Goal: Task Accomplishment & Management: Complete application form

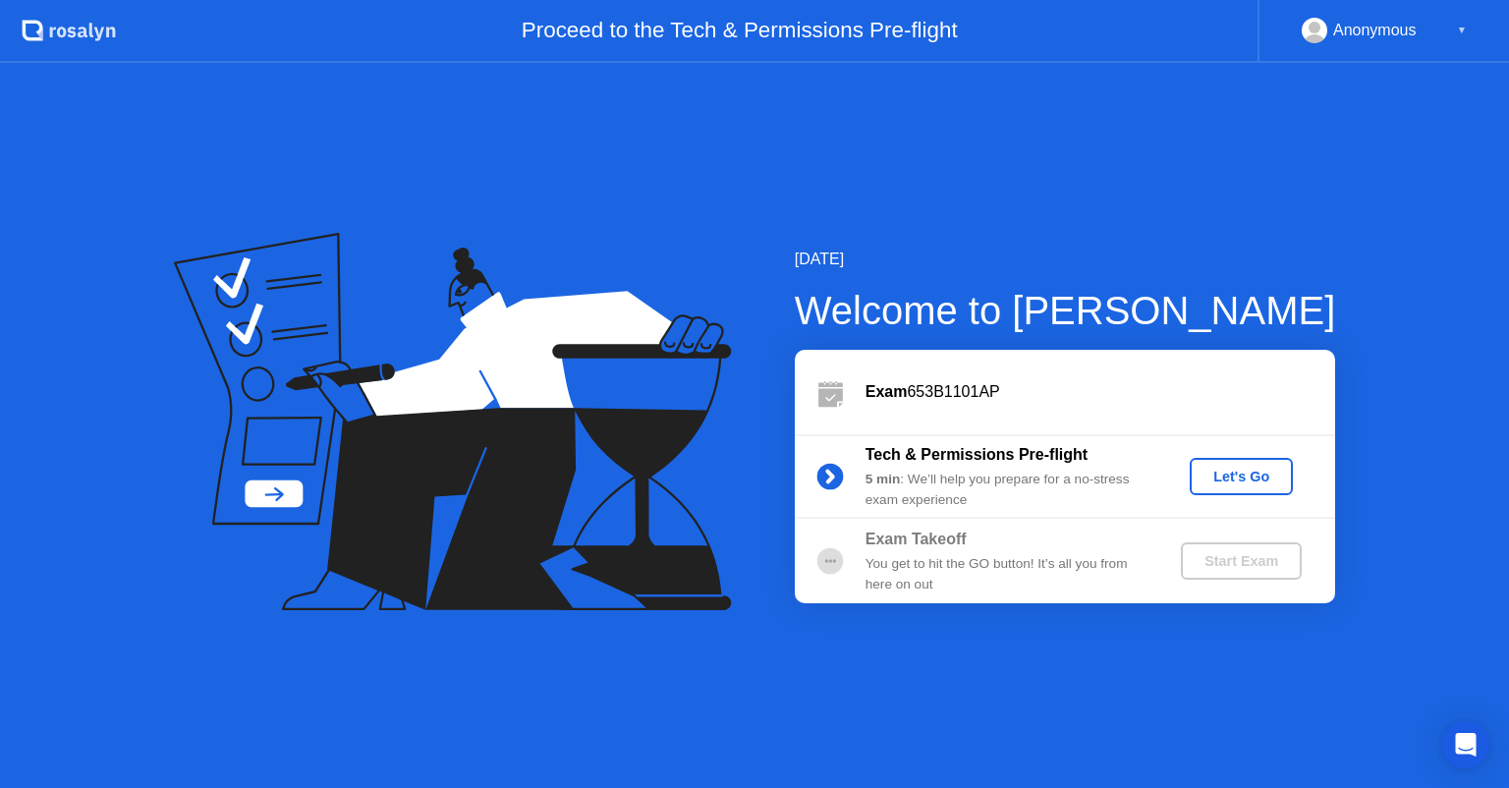
click at [1241, 477] on div "Let's Go" at bounding box center [1240, 477] width 87 height 16
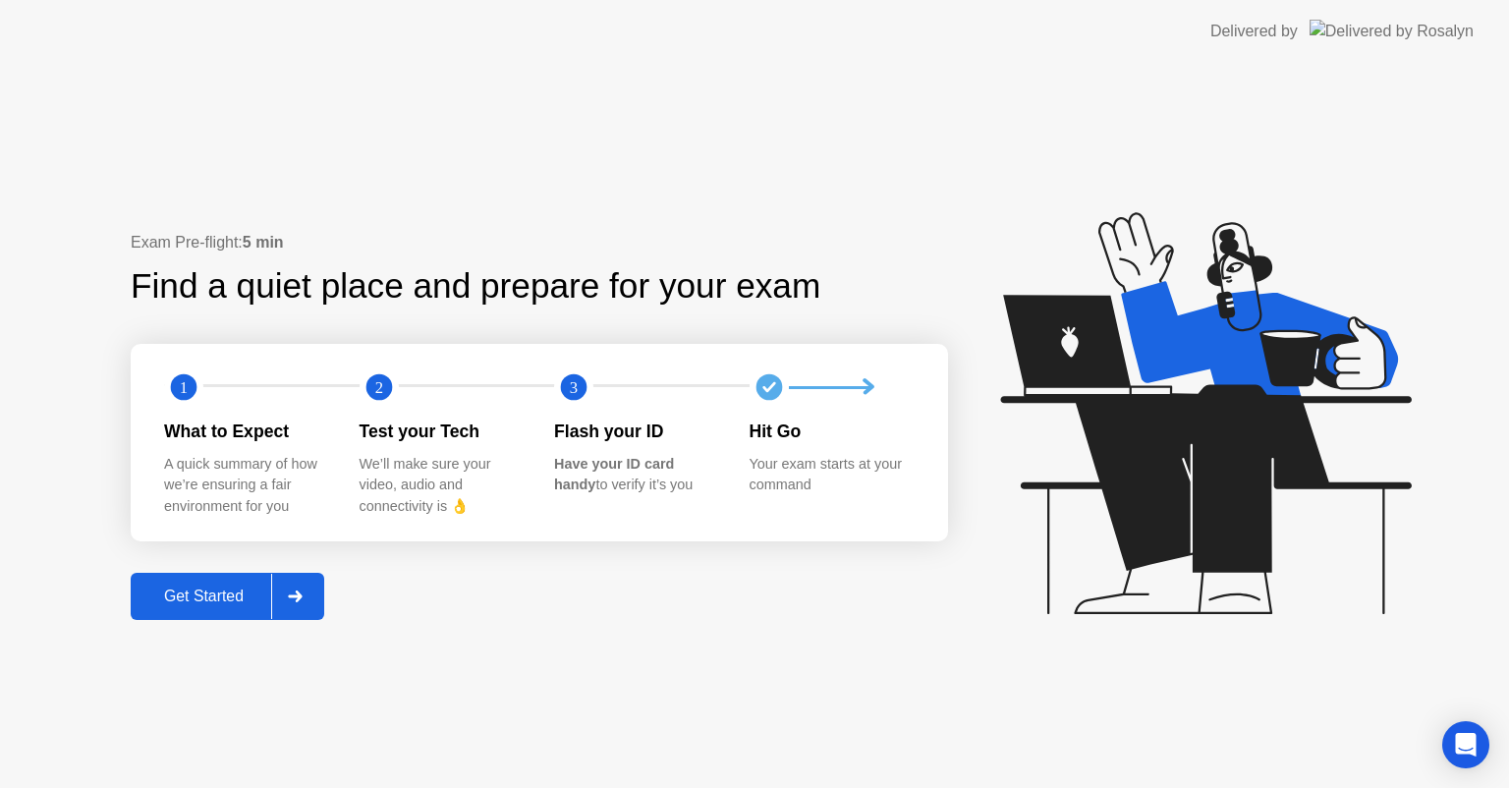
click at [198, 601] on div "Get Started" at bounding box center [204, 596] width 135 height 18
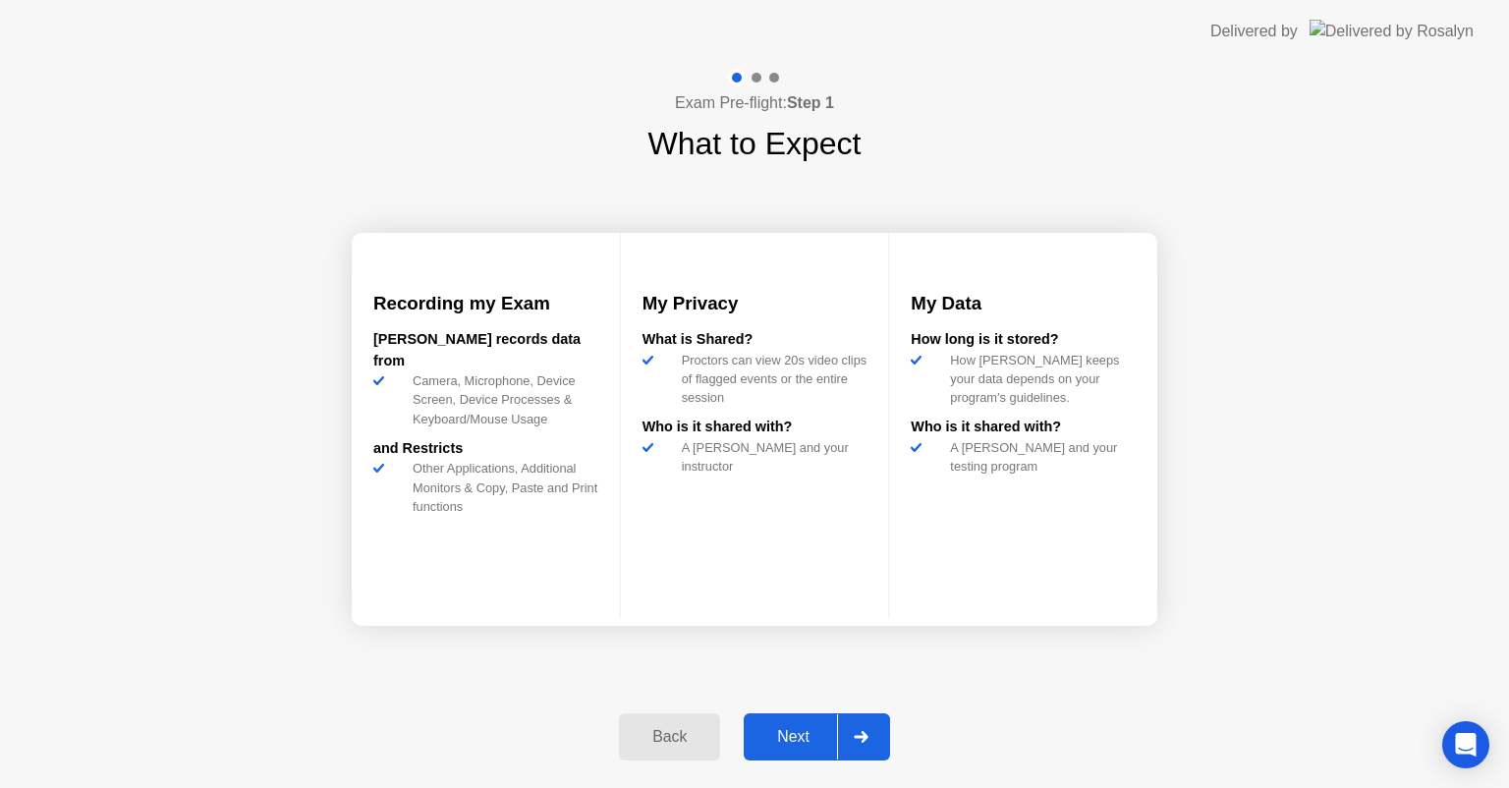
click at [791, 728] on div "Next" at bounding box center [792, 737] width 87 height 18
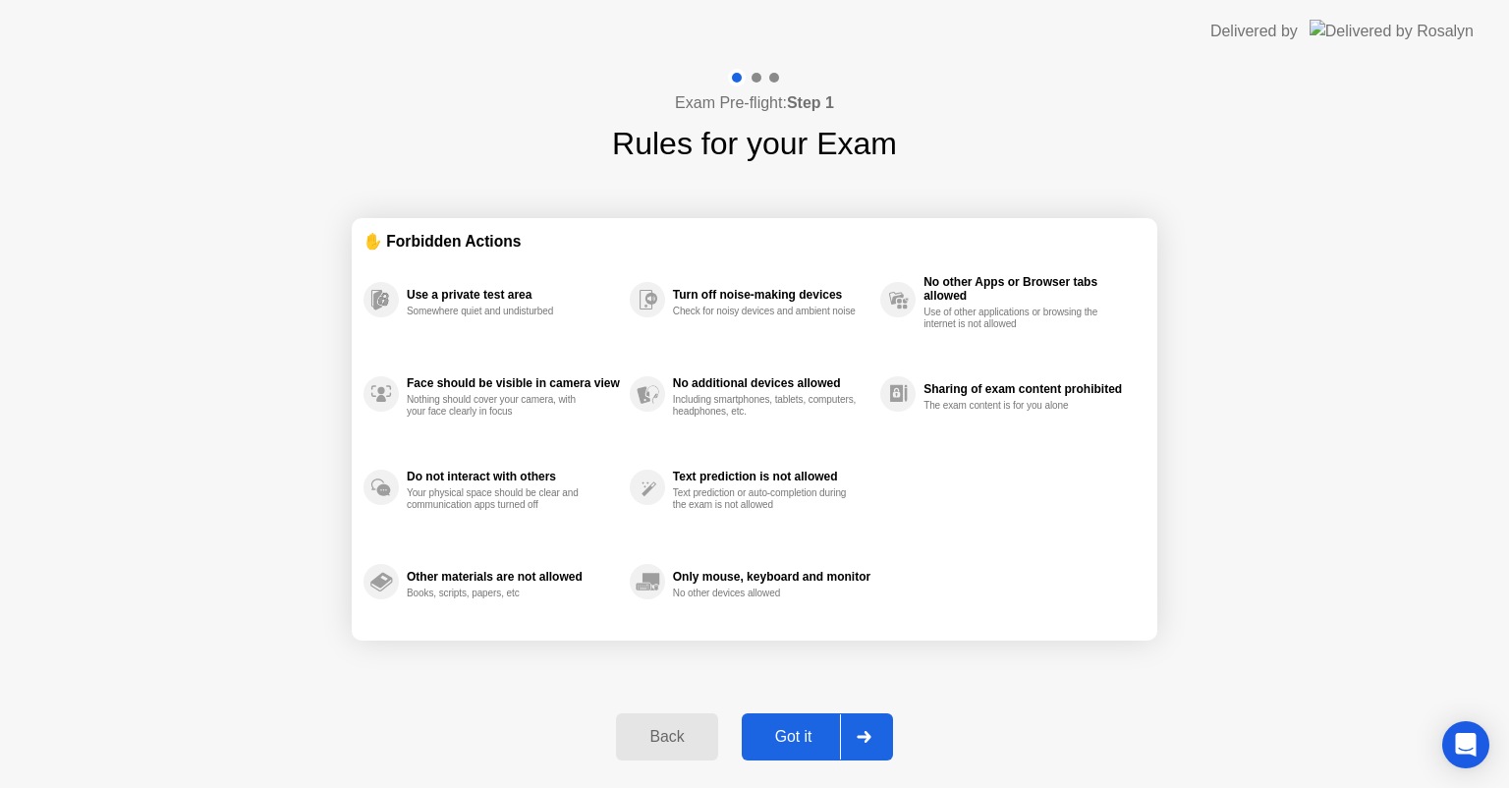
click at [875, 737] on div at bounding box center [863, 736] width 47 height 45
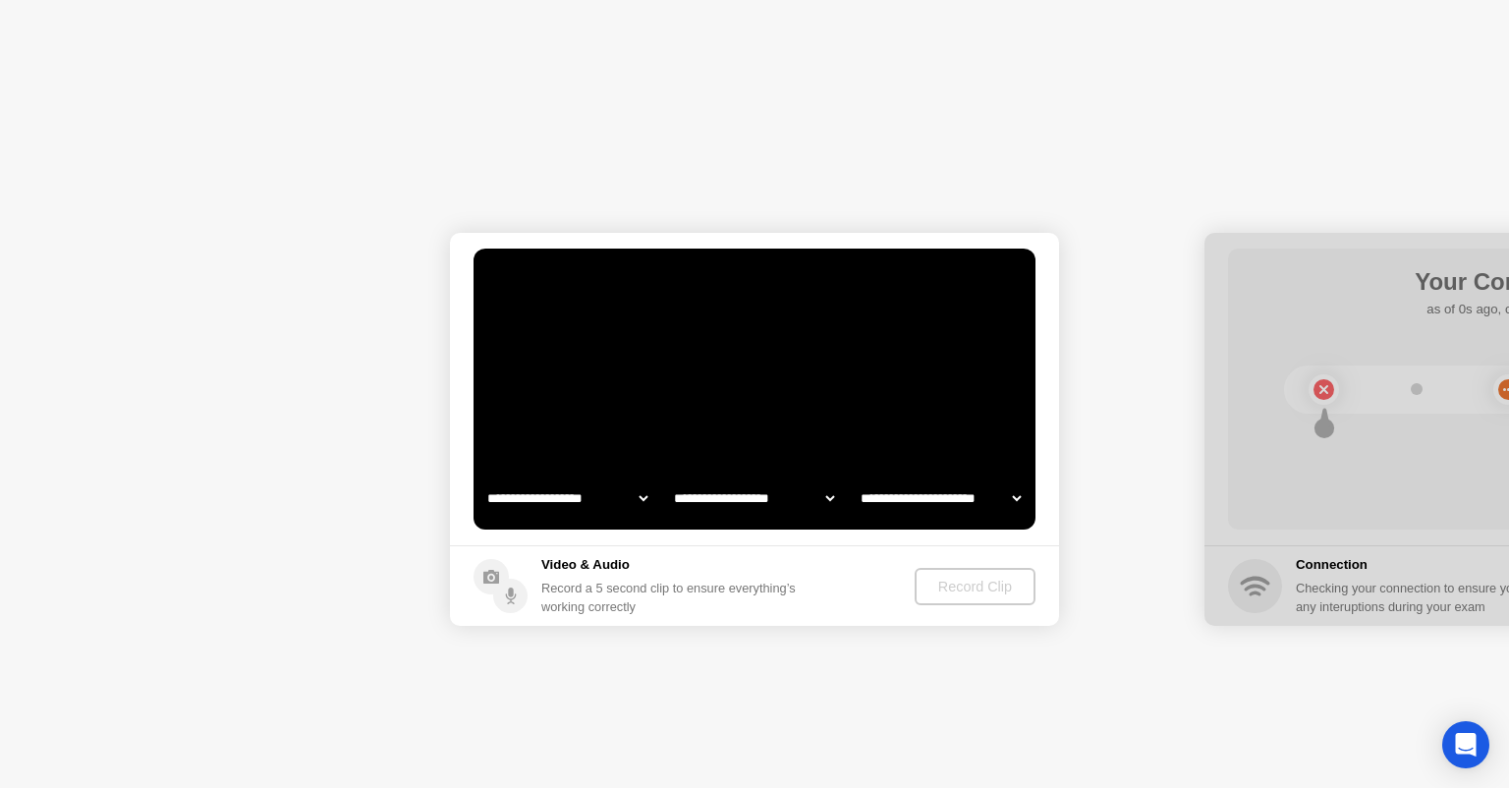
select select "**********"
select select "*******"
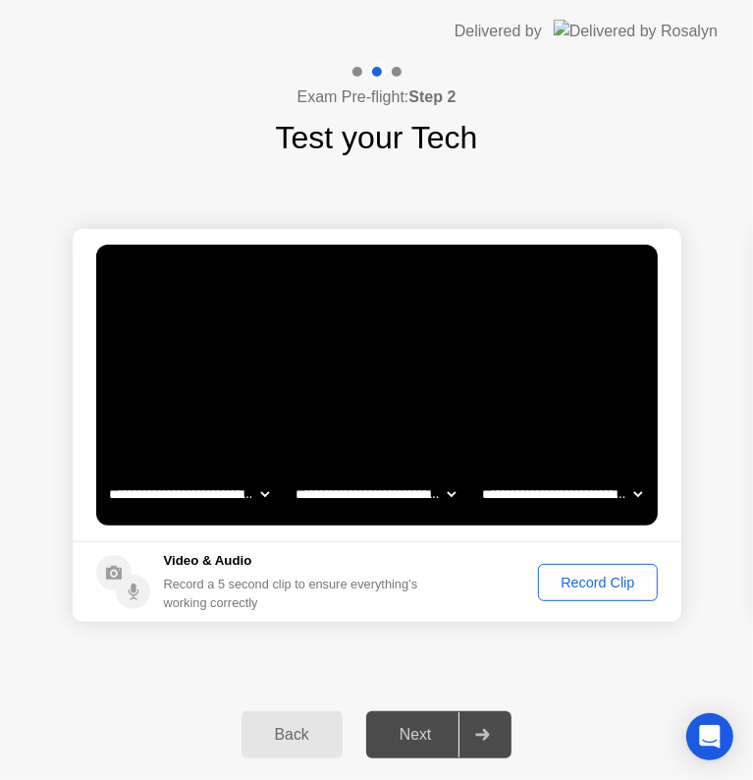
click at [471, 717] on div at bounding box center [482, 734] width 47 height 45
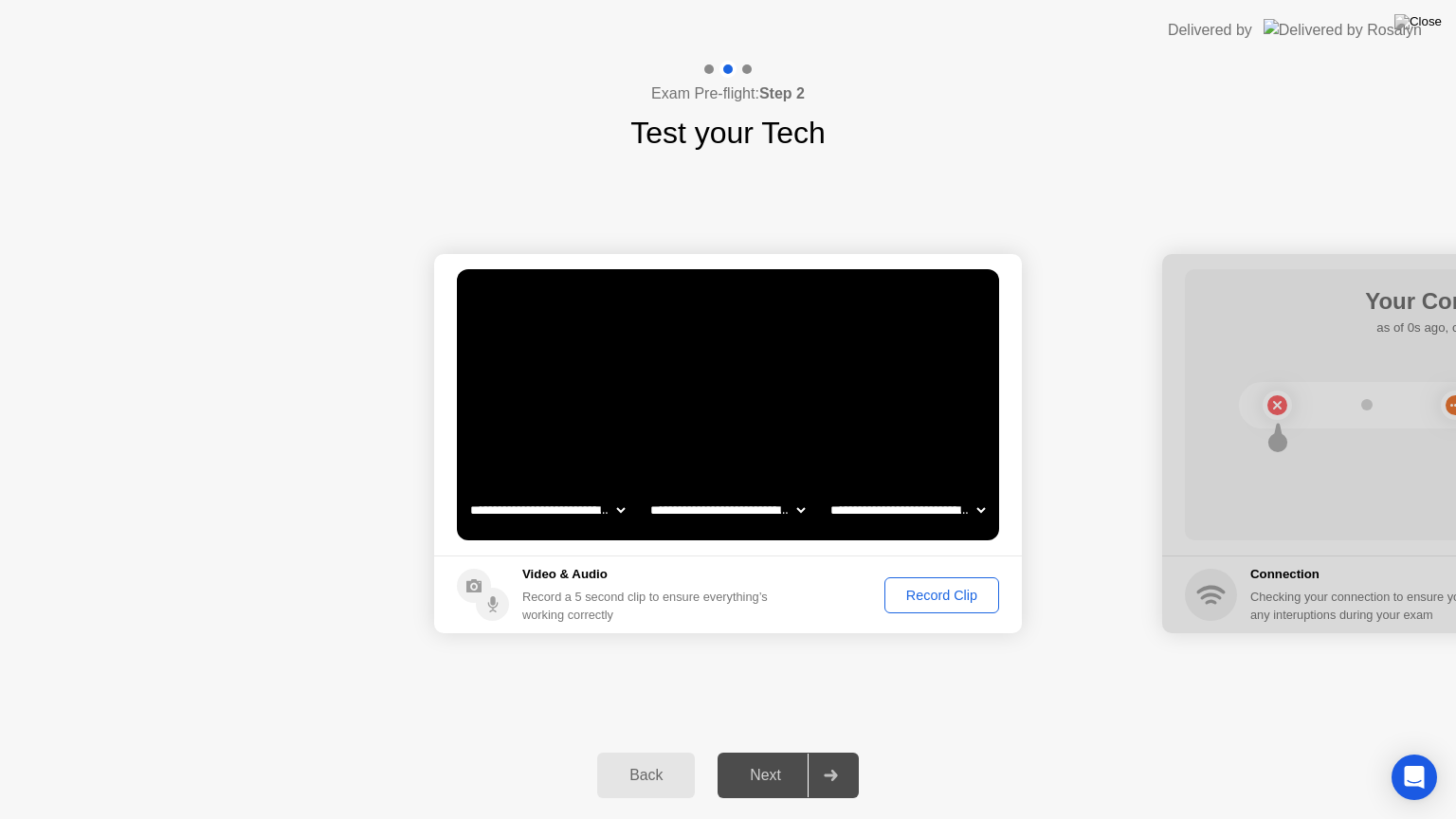
click at [773, 413] on video at bounding box center [728, 404] width 542 height 271
click at [939, 606] on button "Record Clip" at bounding box center [941, 594] width 115 height 36
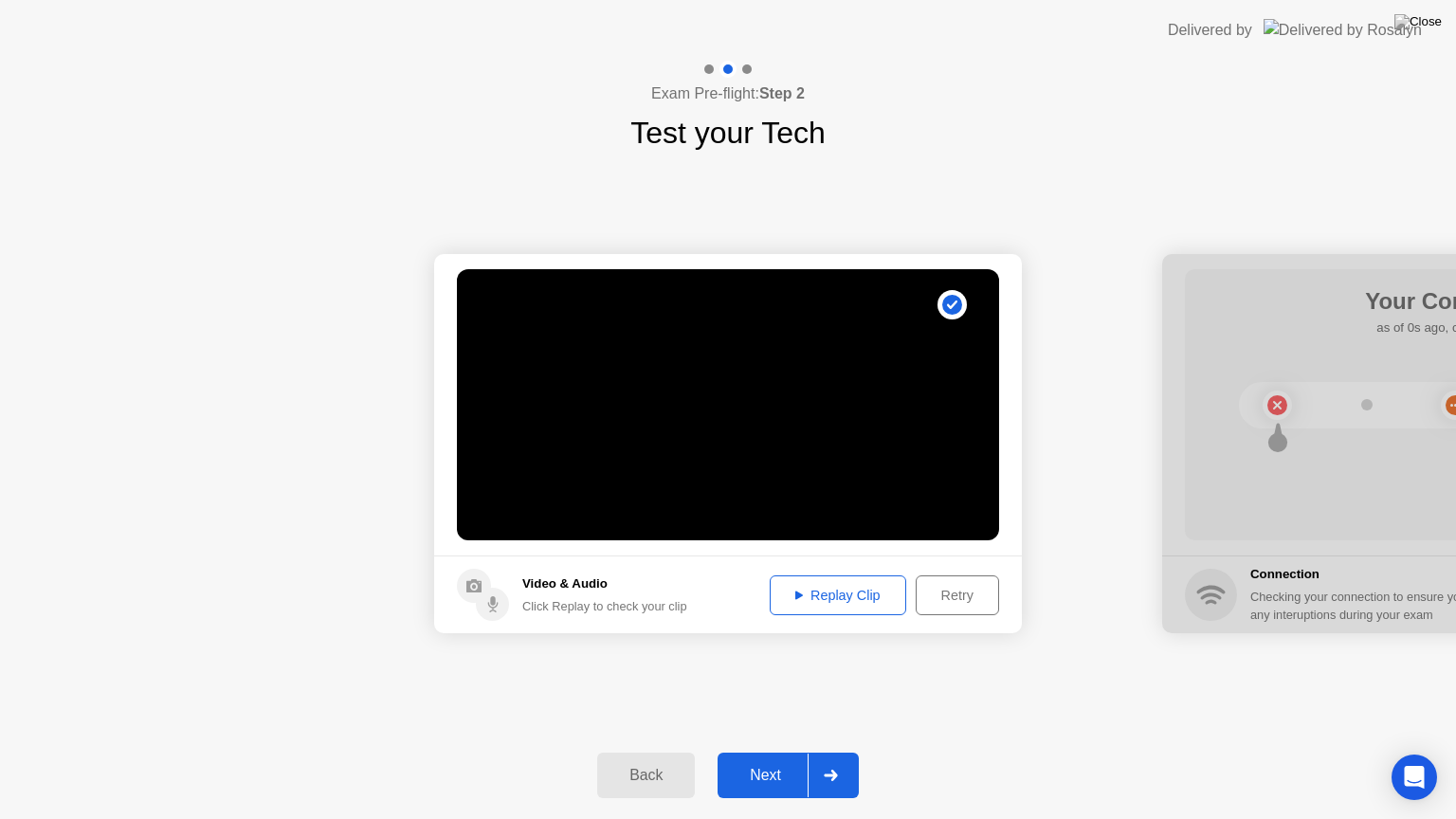
click at [797, 595] on icon at bounding box center [799, 594] width 8 height 9
click at [845, 759] on div at bounding box center [830, 775] width 45 height 43
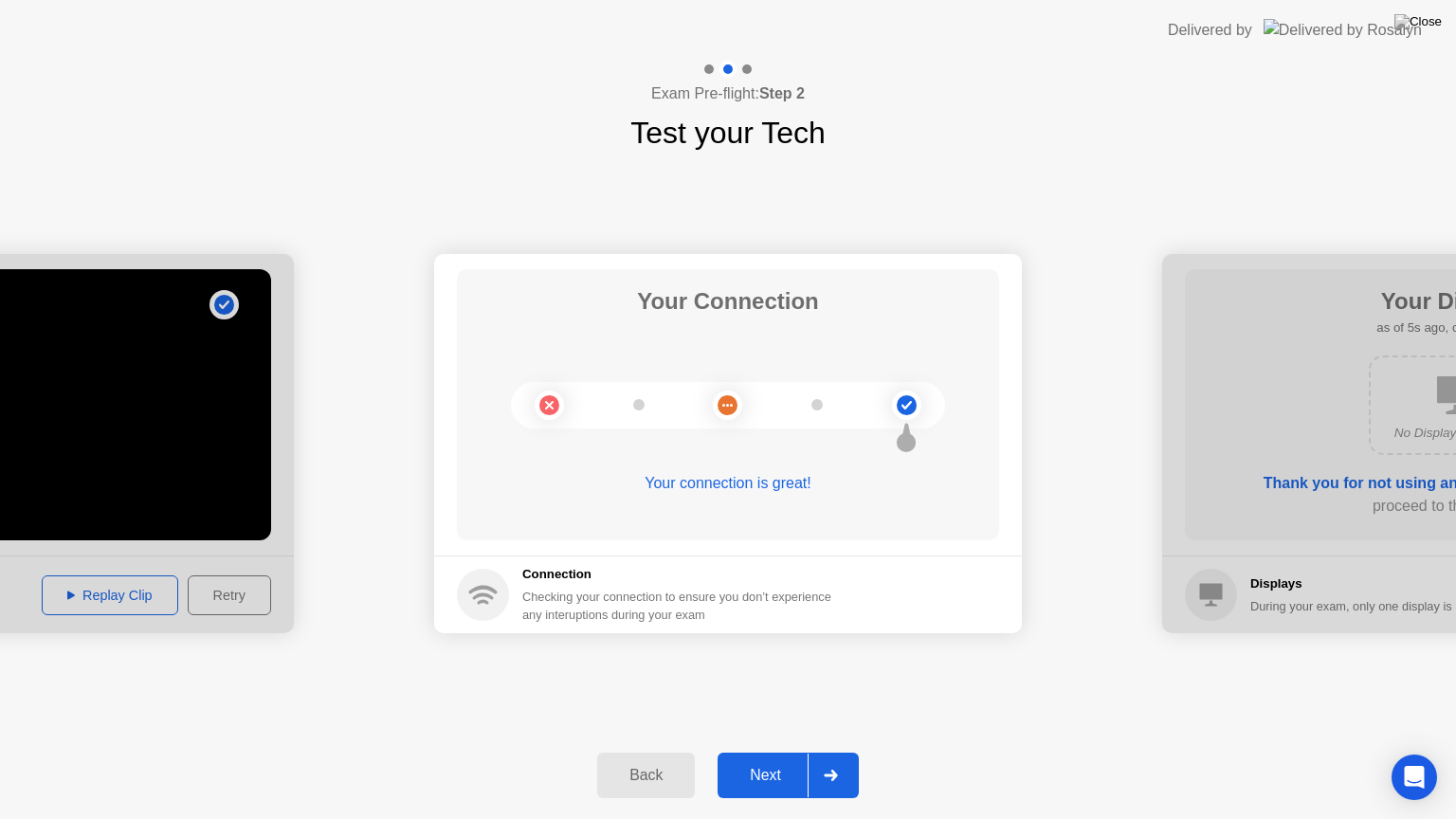
click at [853, 759] on div at bounding box center [830, 775] width 45 height 43
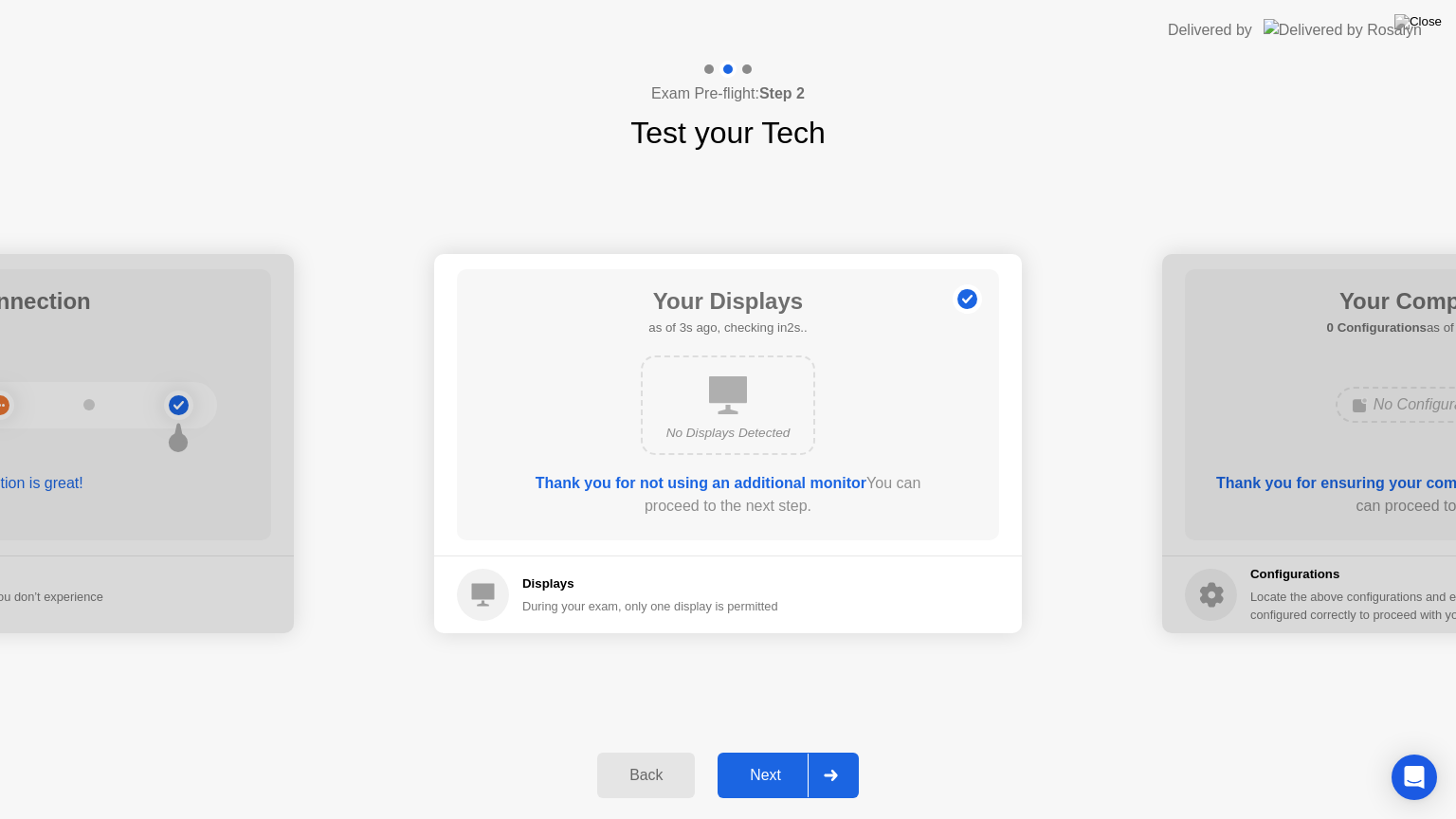
click at [813, 759] on div at bounding box center [830, 775] width 45 height 43
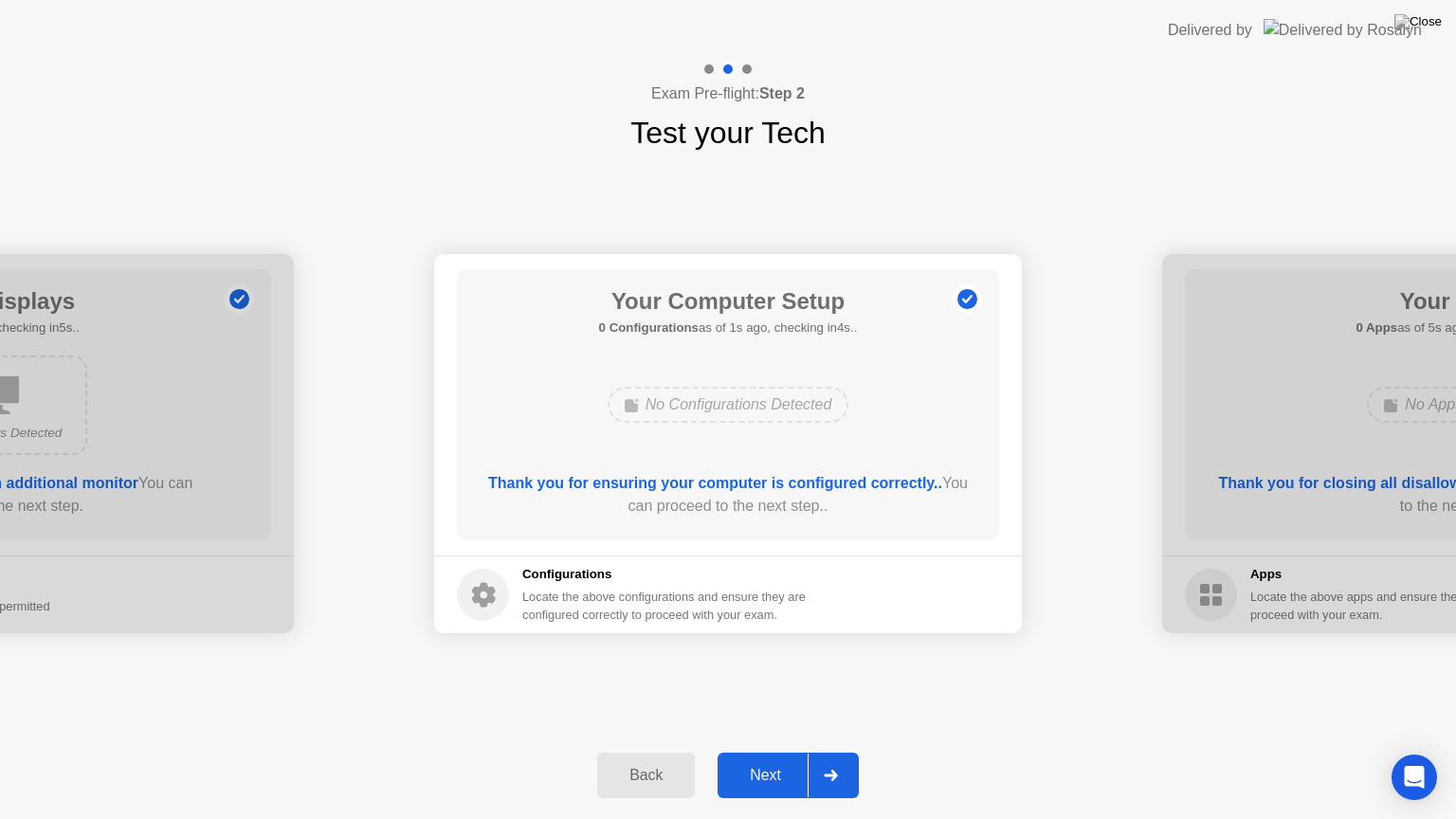
click at [812, 759] on div at bounding box center [830, 775] width 45 height 43
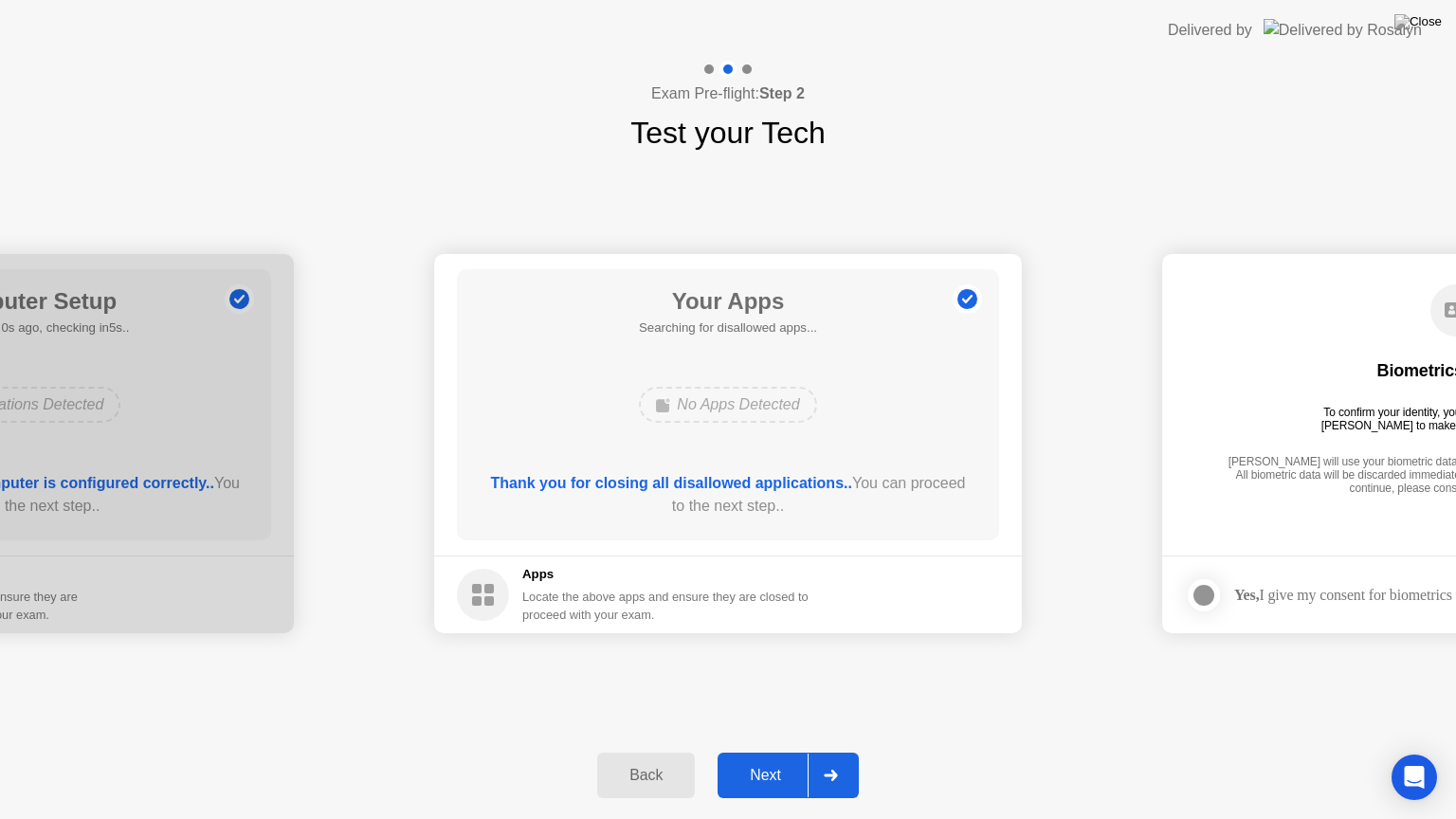
click at [812, 759] on div at bounding box center [830, 775] width 45 height 43
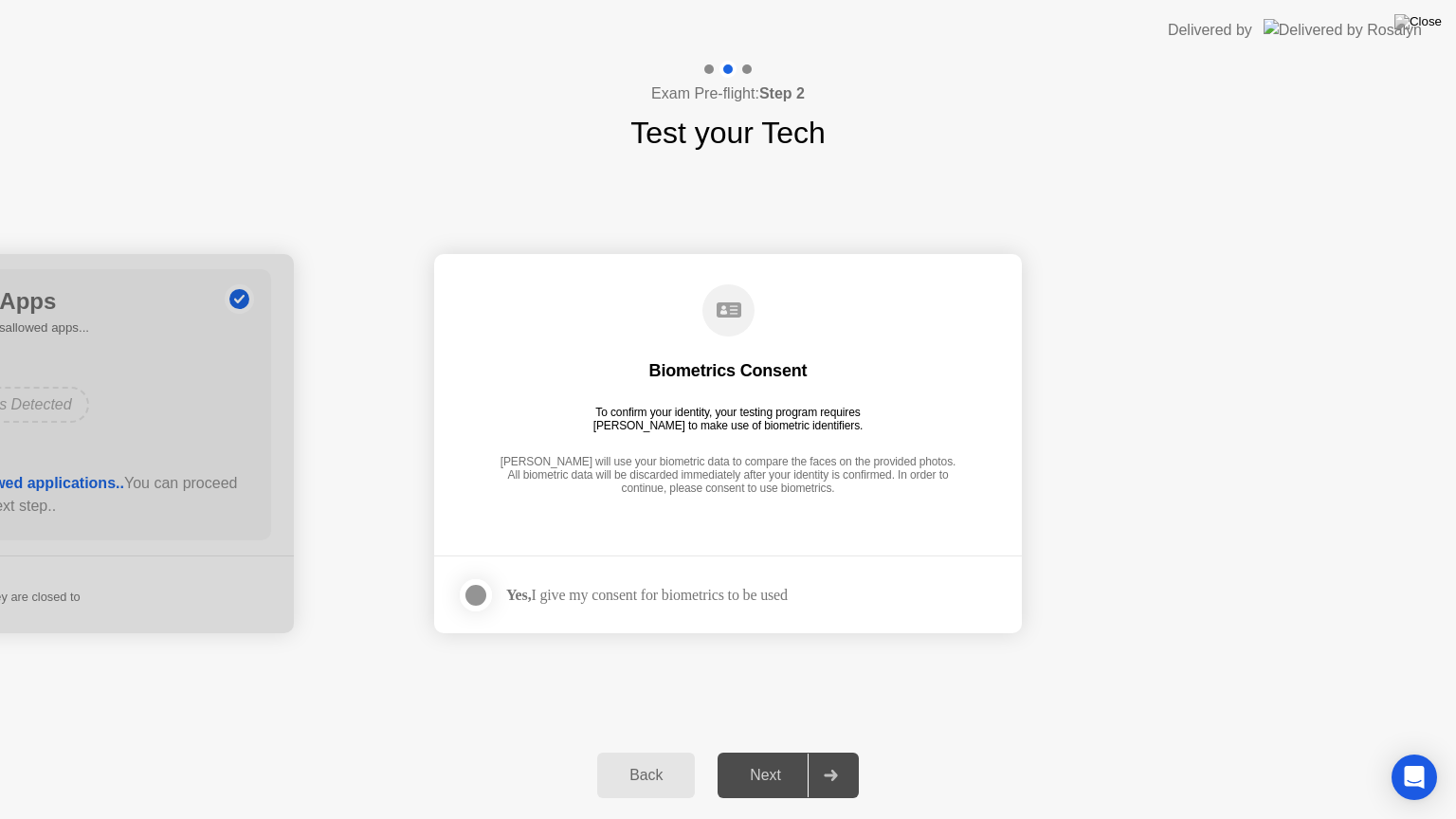
click at [812, 759] on div at bounding box center [830, 775] width 45 height 43
click at [787, 759] on div "Next" at bounding box center [764, 776] width 84 height 17
click at [826, 759] on icon at bounding box center [831, 776] width 14 height 12
click at [470, 593] on div at bounding box center [476, 595] width 23 height 23
click at [834, 759] on div at bounding box center [830, 775] width 45 height 43
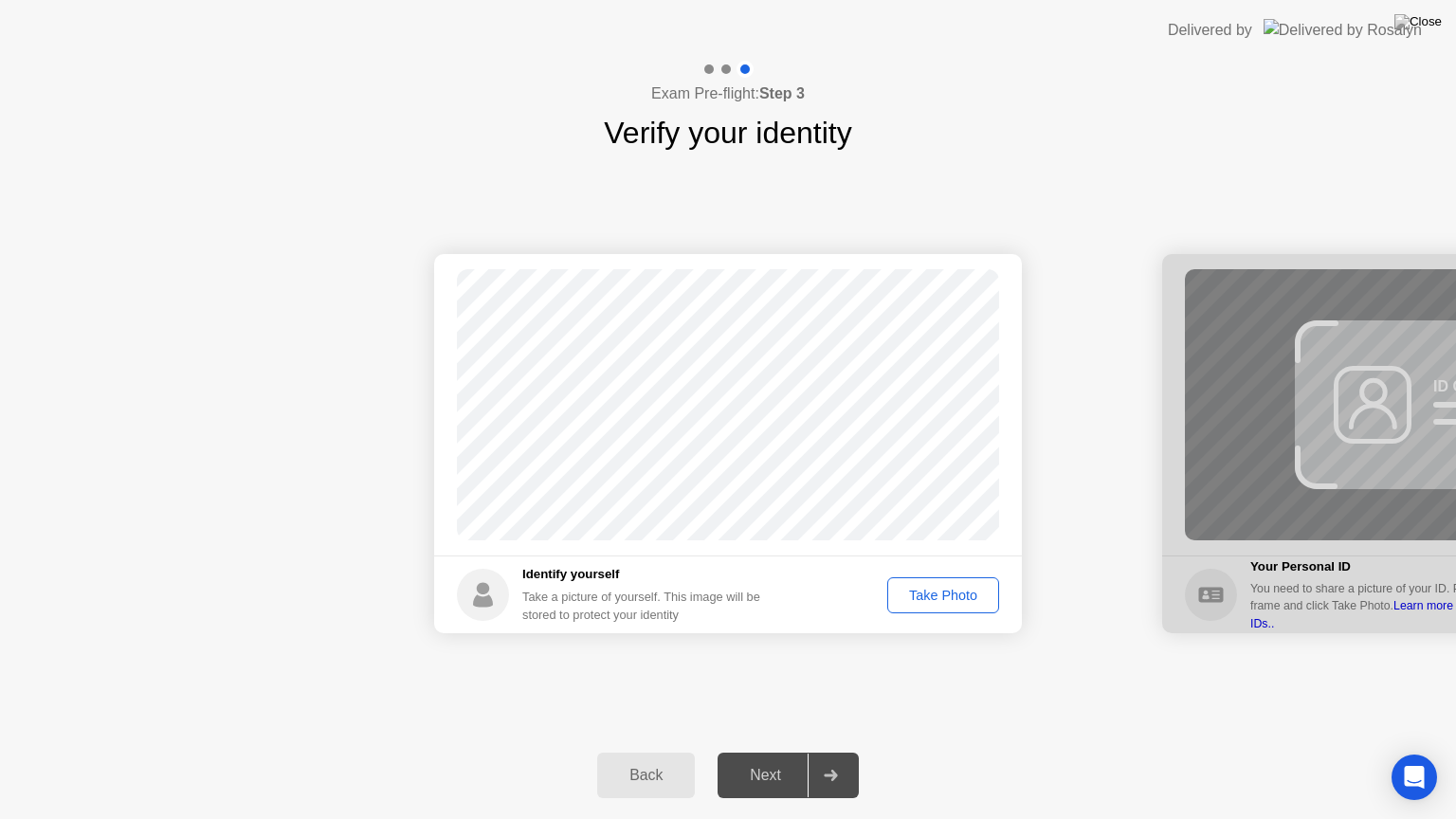
click at [937, 589] on div "Take Photo" at bounding box center [943, 595] width 98 height 15
click at [932, 592] on div "Retake" at bounding box center [955, 595] width 74 height 15
click at [932, 591] on div "Take Photo" at bounding box center [943, 595] width 98 height 15
click at [820, 759] on div at bounding box center [830, 775] width 45 height 43
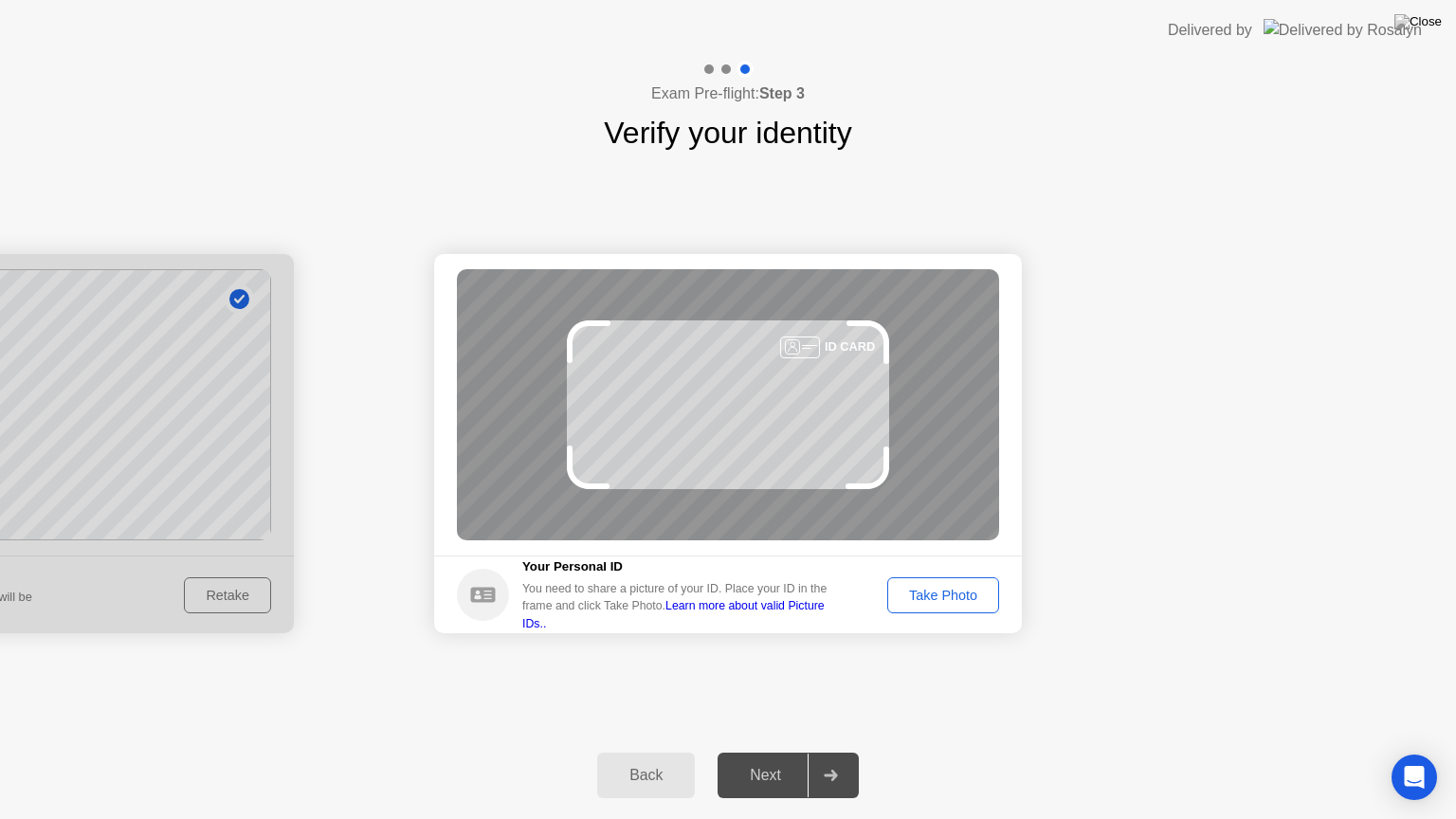
click at [980, 599] on div "Take Photo" at bounding box center [943, 595] width 98 height 15
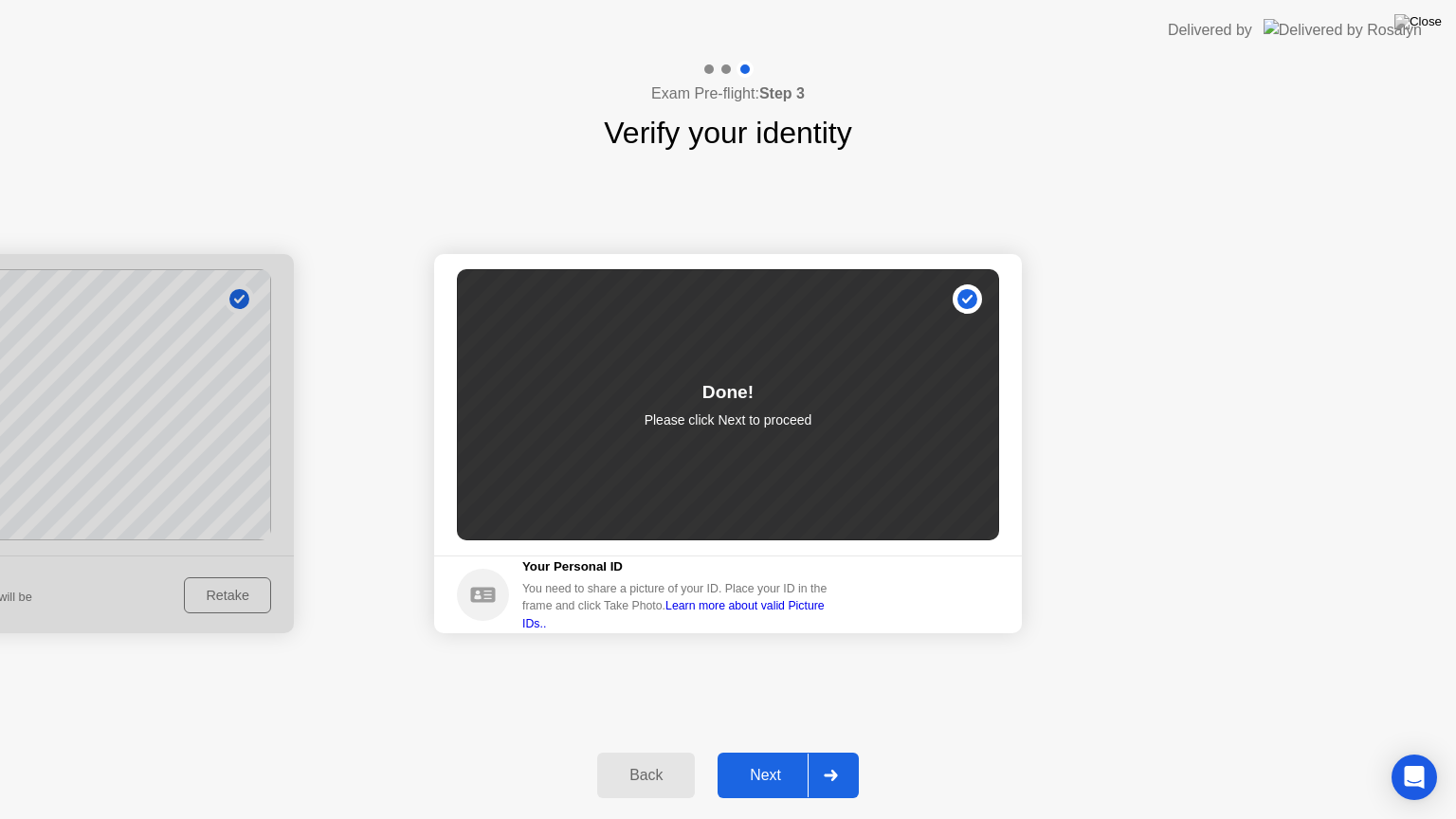
click at [826, 759] on div at bounding box center [830, 775] width 45 height 43
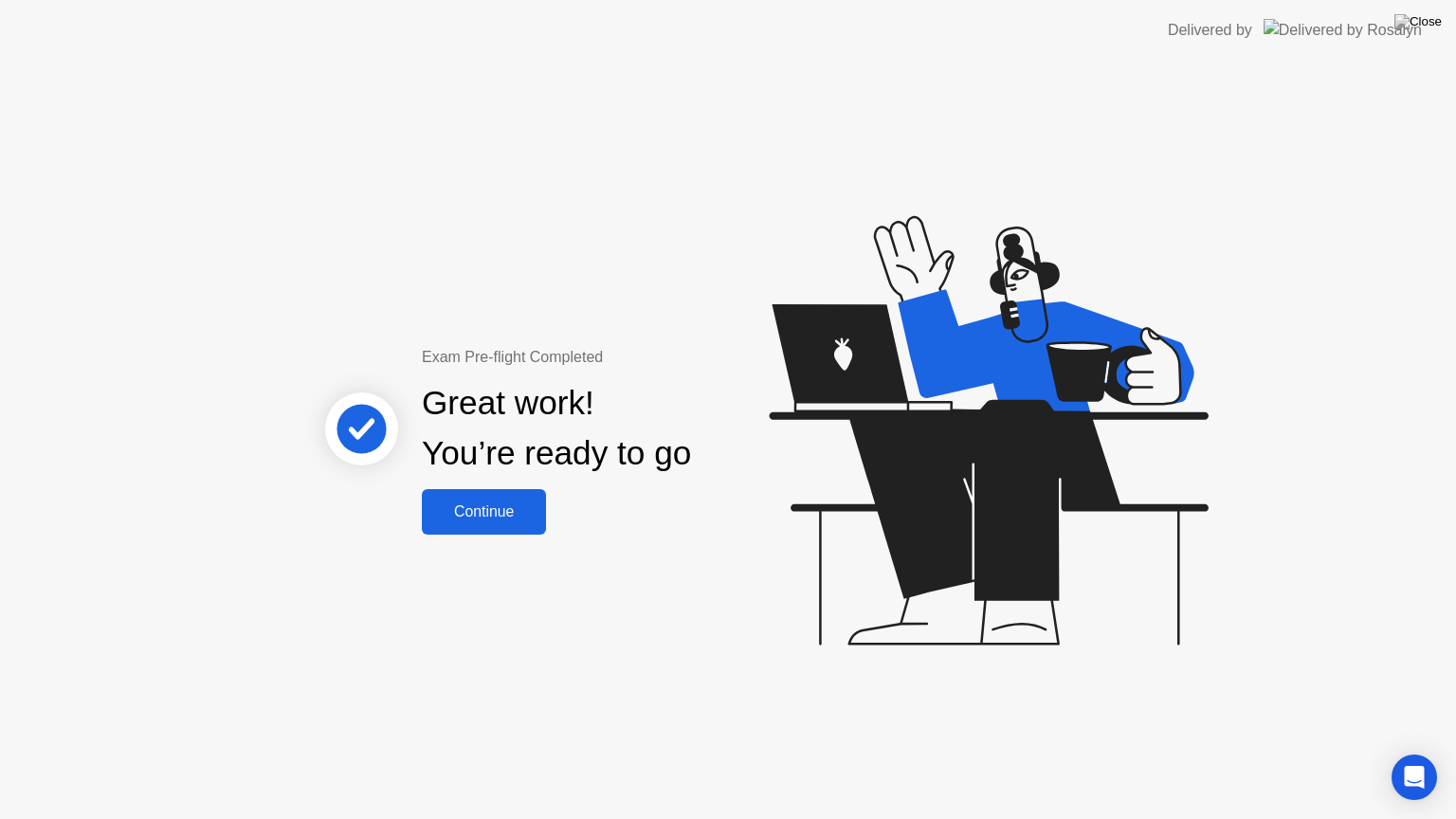
click at [492, 508] on div "Continue" at bounding box center [483, 512] width 113 height 17
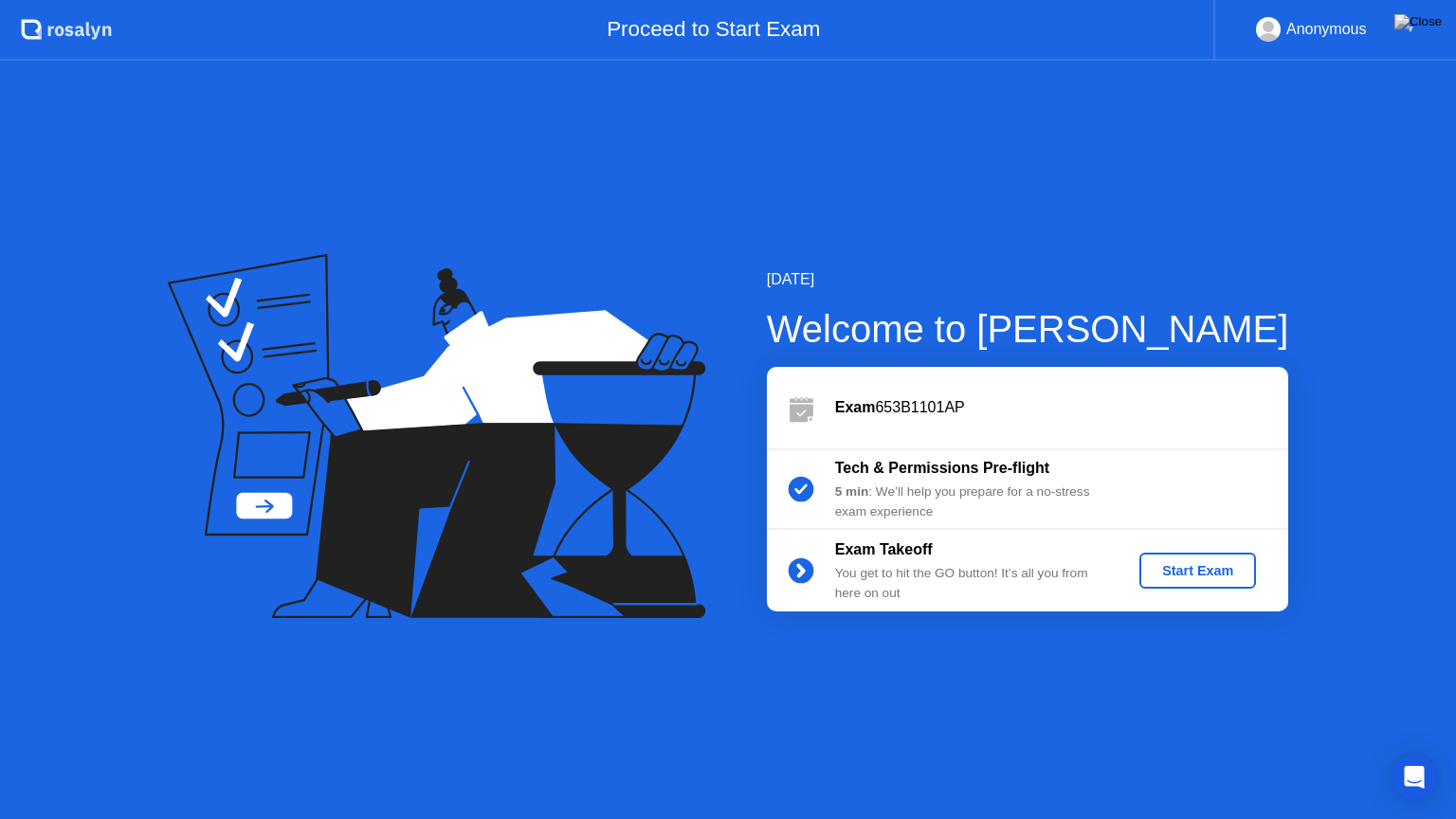
click at [1186, 568] on div "Start Exam" at bounding box center [1196, 570] width 101 height 15
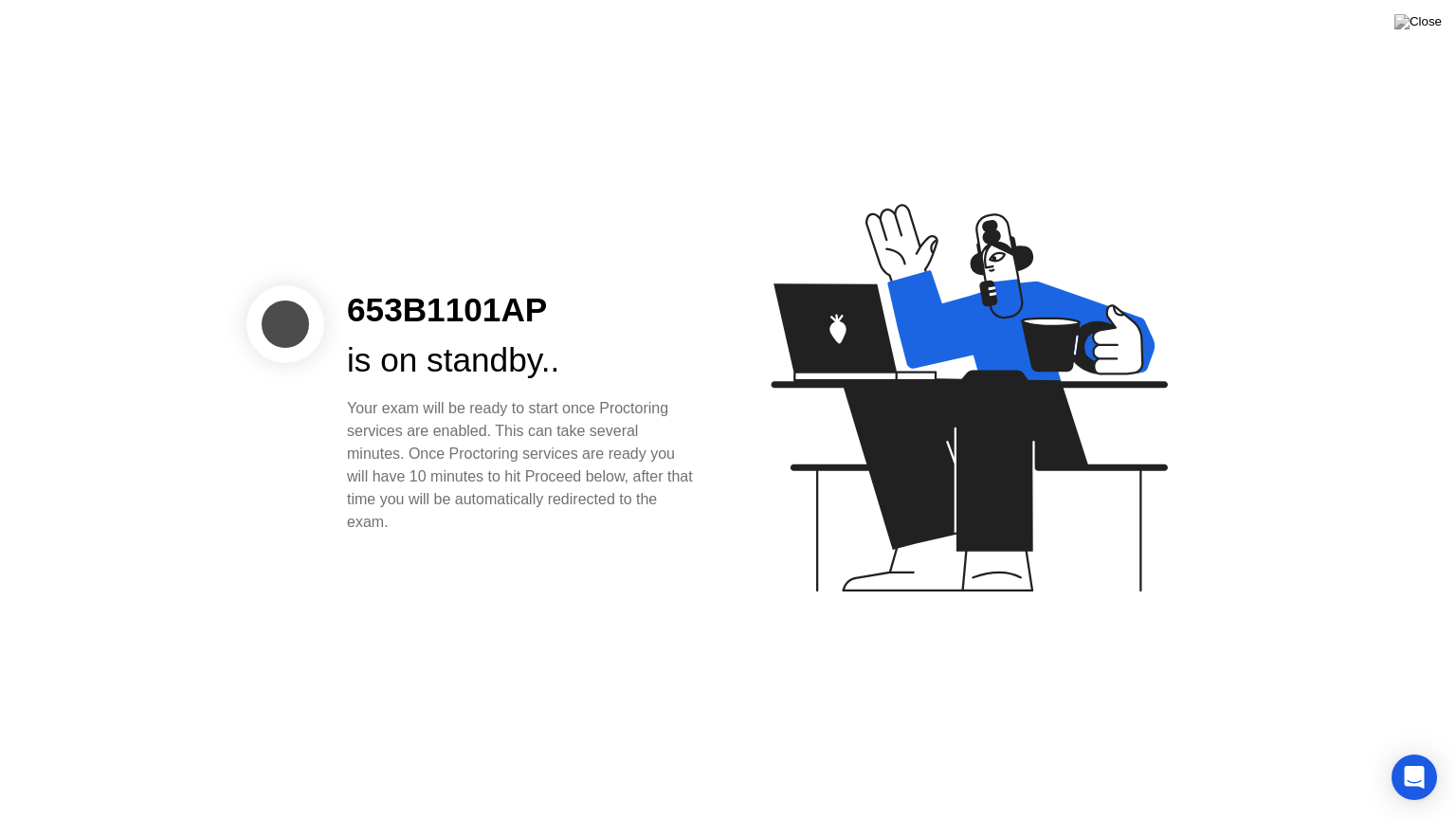
click at [623, 462] on div "Your exam will be ready to start once Proctoring services are enabled. This can…" at bounding box center [521, 465] width 350 height 136
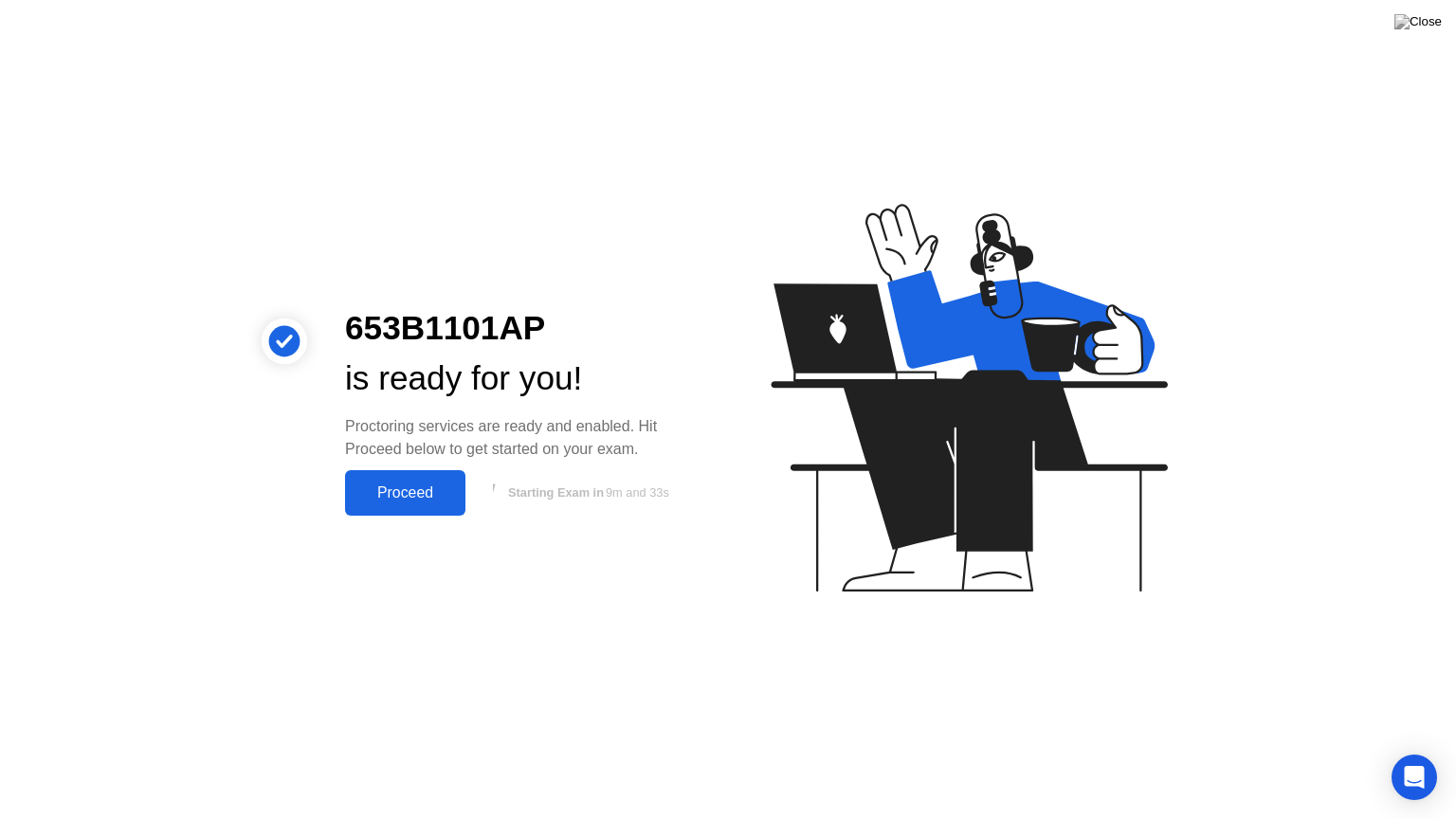
click at [414, 486] on div "Proceed" at bounding box center [404, 493] width 109 height 17
